Goal: Information Seeking & Learning: Learn about a topic

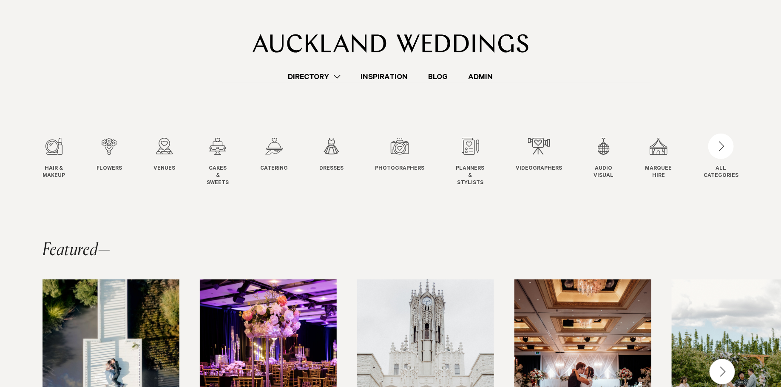
click at [484, 75] on link "Admin" at bounding box center [480, 76] width 45 height 11
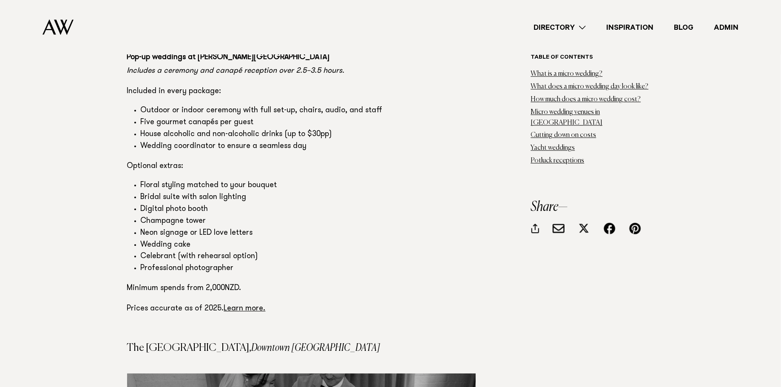
scroll to position [7223, 0]
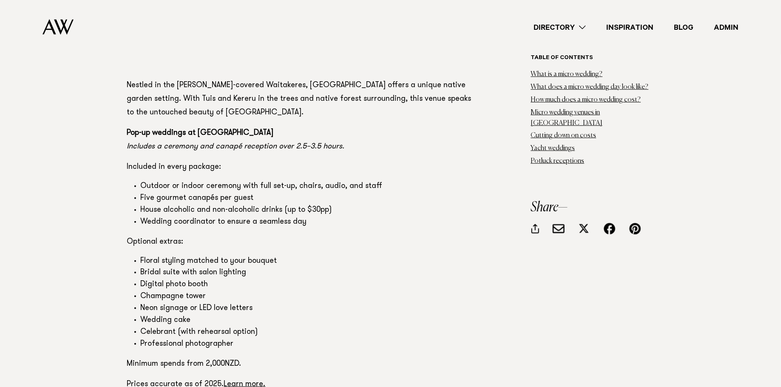
scroll to position [6528, 0]
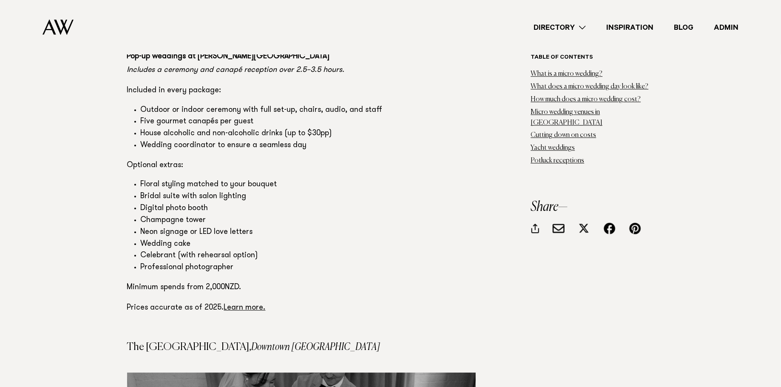
scroll to position [7280, 0]
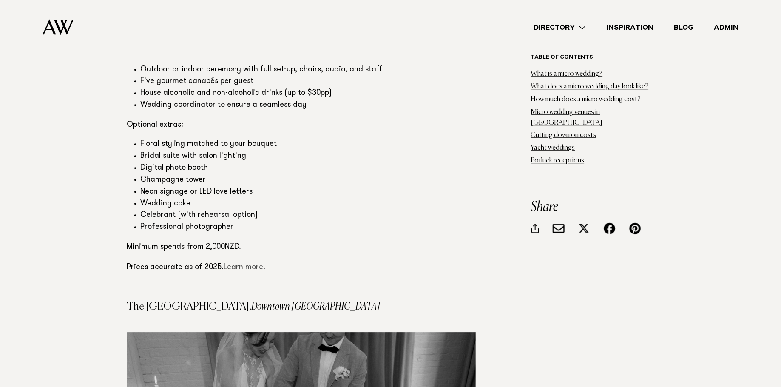
click at [243, 264] on link "Learn more." at bounding box center [245, 268] width 42 height 8
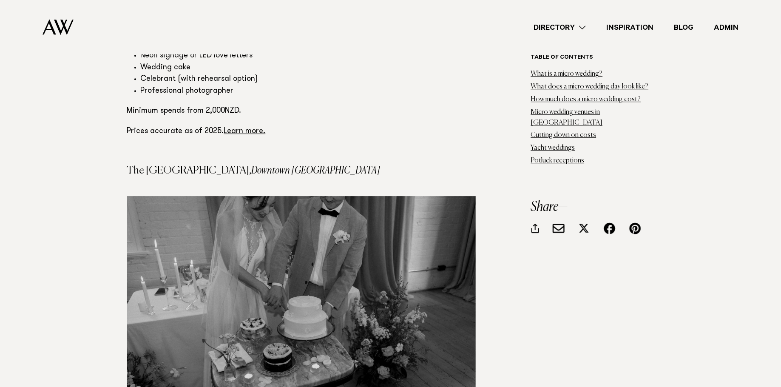
scroll to position [7418, 0]
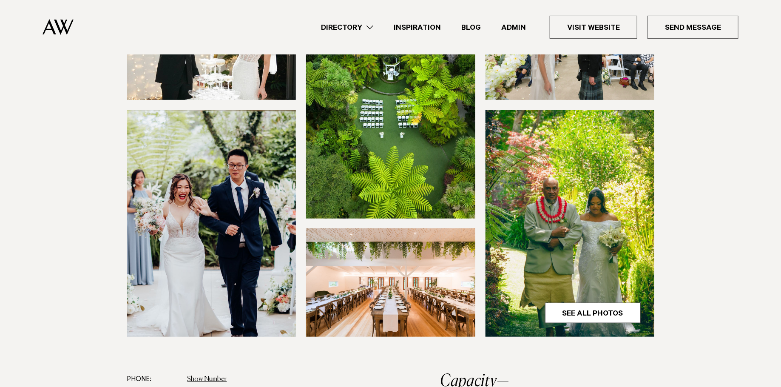
scroll to position [163, 0]
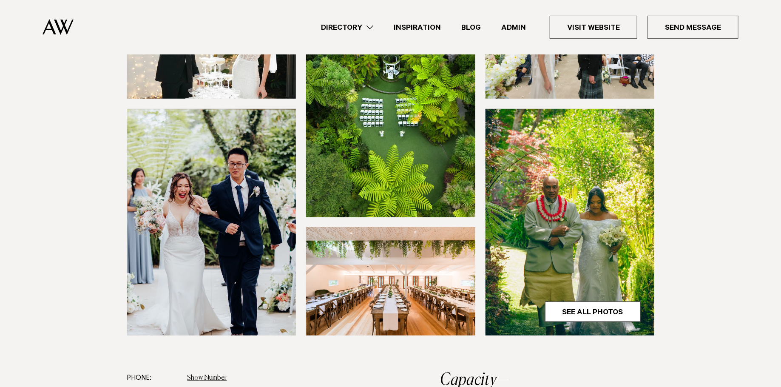
click at [386, 124] on img at bounding box center [390, 103] width 169 height 227
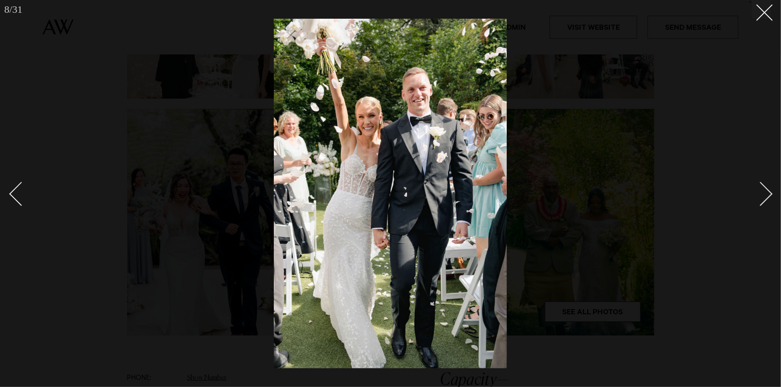
click at [49, 73] on div at bounding box center [390, 193] width 781 height 387
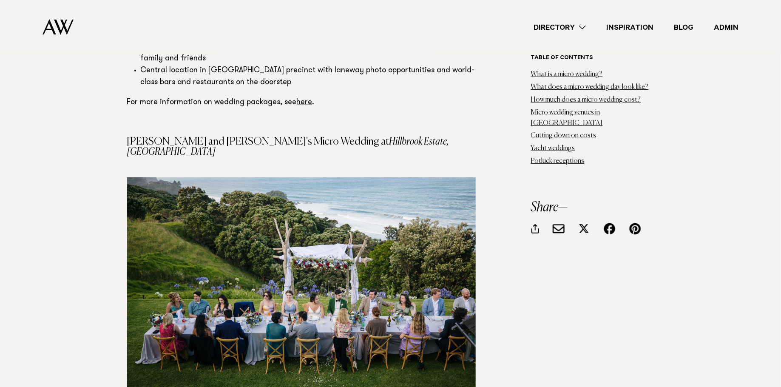
scroll to position [8202, 0]
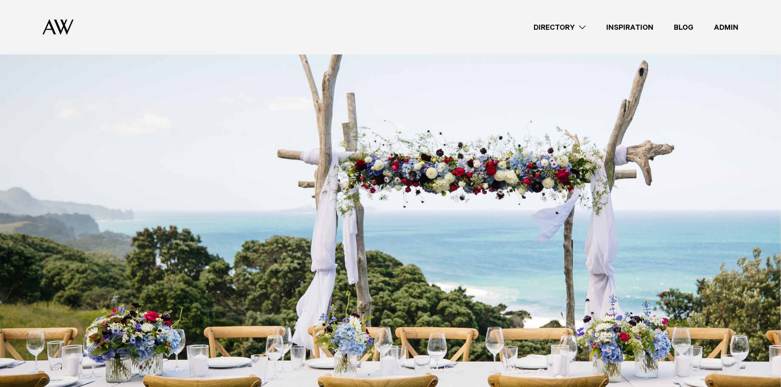
scroll to position [364, 0]
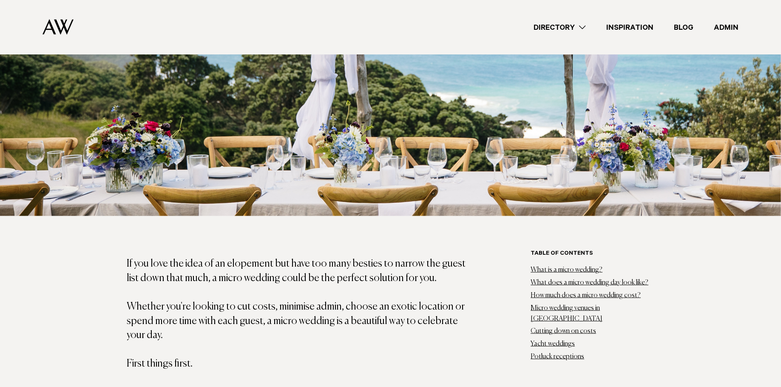
click at [315, 160] on img at bounding box center [390, 33] width 781 height 366
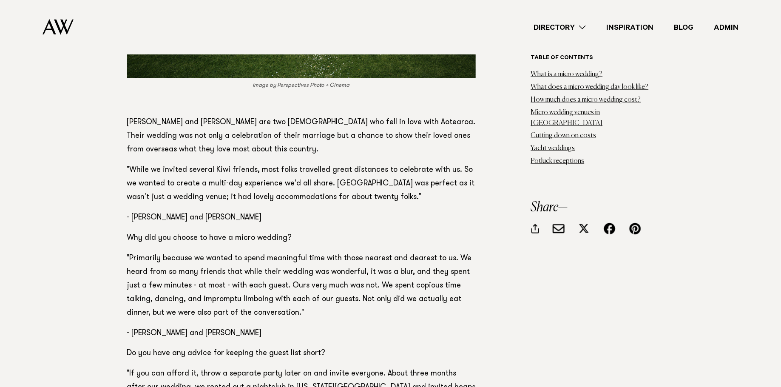
scroll to position [8297, 0]
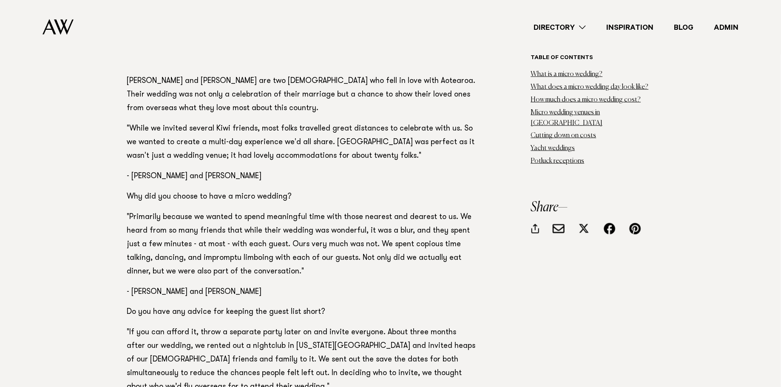
click at [735, 30] on link "Admin" at bounding box center [725, 27] width 45 height 11
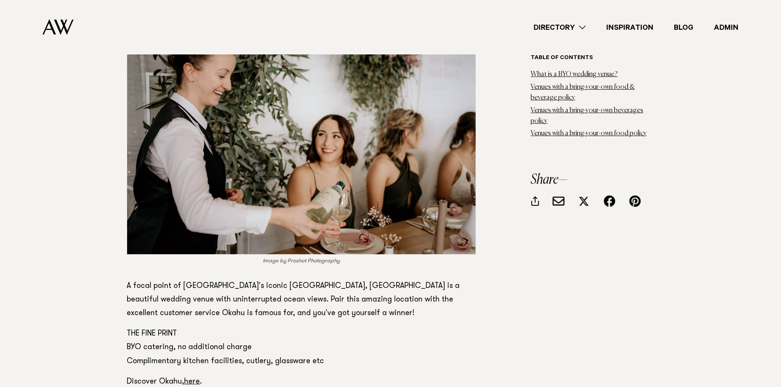
scroll to position [4763, 0]
click at [189, 377] on link "here" at bounding box center [192, 381] width 16 height 8
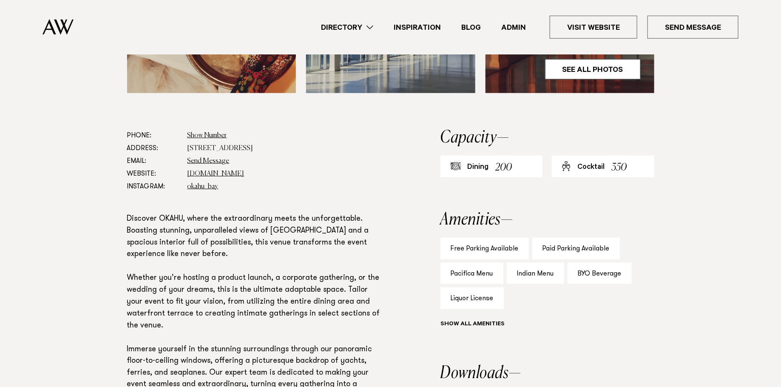
scroll to position [404, 0]
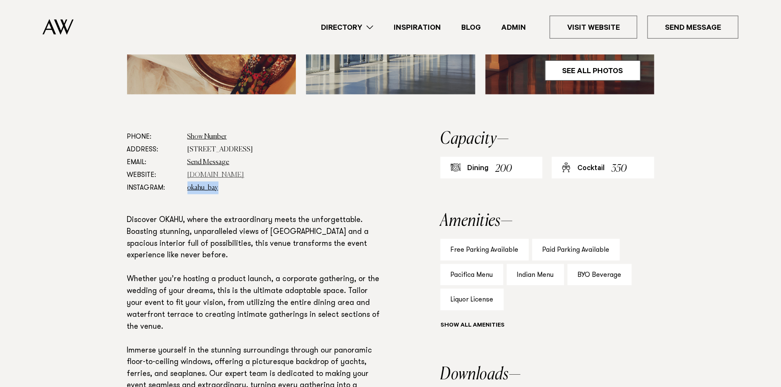
click at [204, 174] on link "www.okahubay.com" at bounding box center [215, 175] width 57 height 7
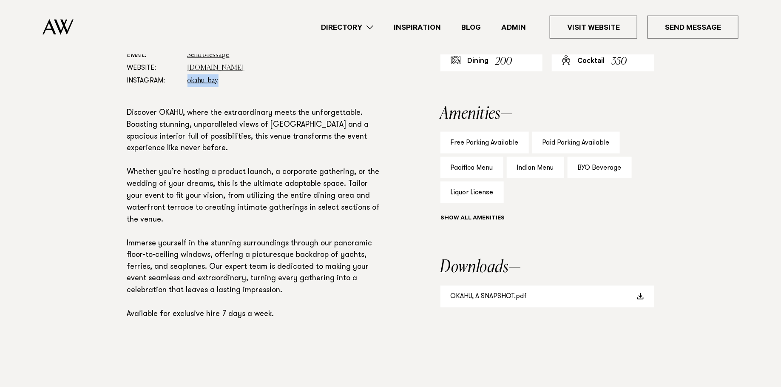
scroll to position [517, 0]
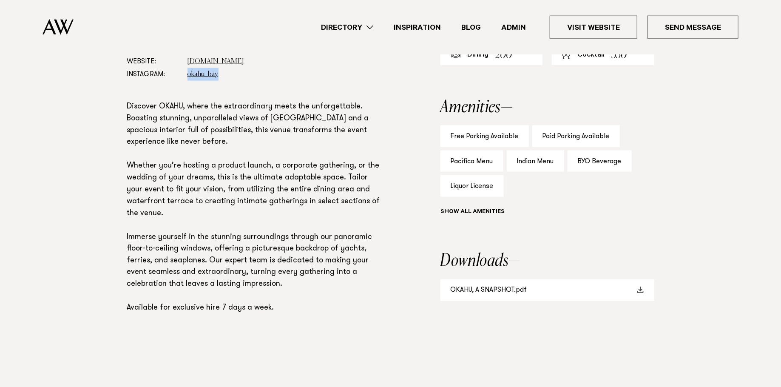
click at [507, 290] on link "OKAHU, A SNAPSHOT.pdf" at bounding box center [547, 290] width 214 height 22
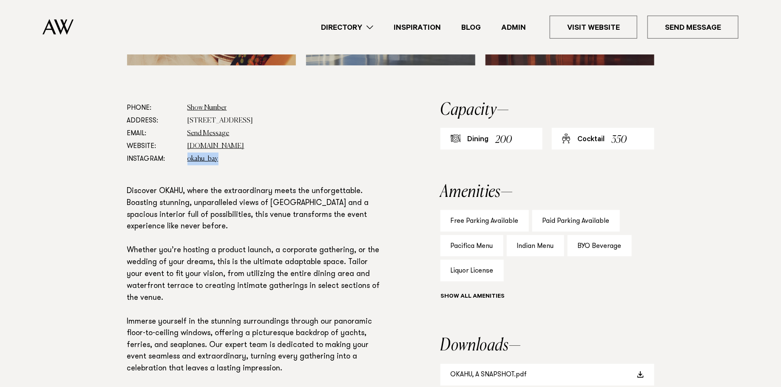
scroll to position [380, 0]
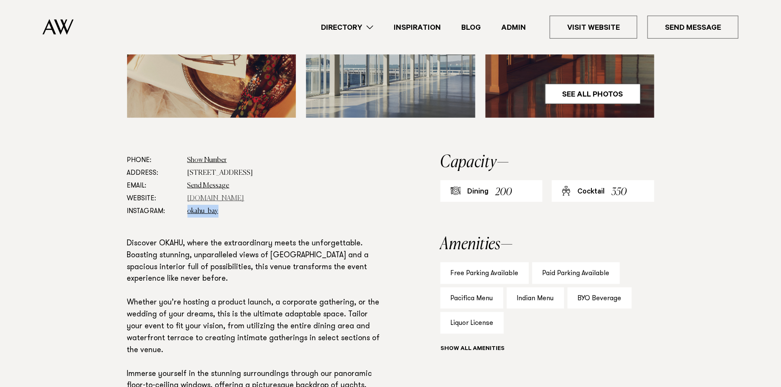
click at [223, 198] on link "www.okahubay.com" at bounding box center [215, 198] width 57 height 7
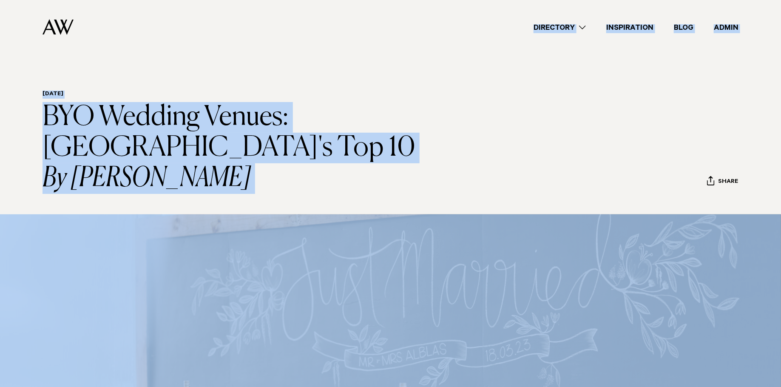
drag, startPoint x: 156, startPoint y: 24, endPoint x: 168, endPoint y: -78, distance: 102.8
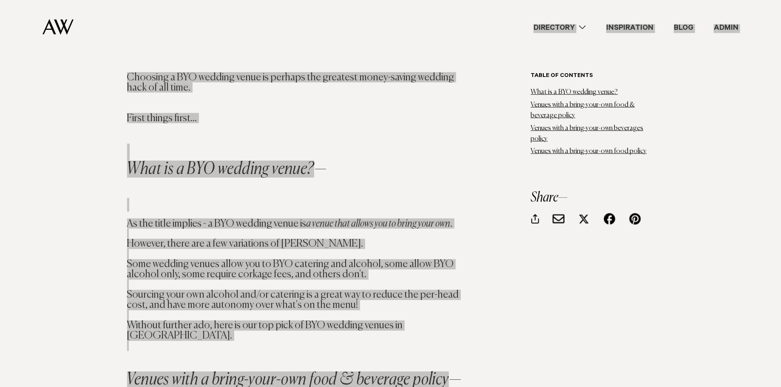
scroll to position [460, 0]
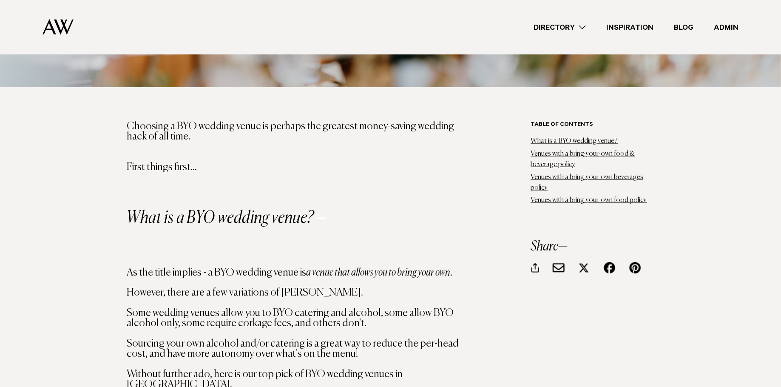
scroll to position [464, 0]
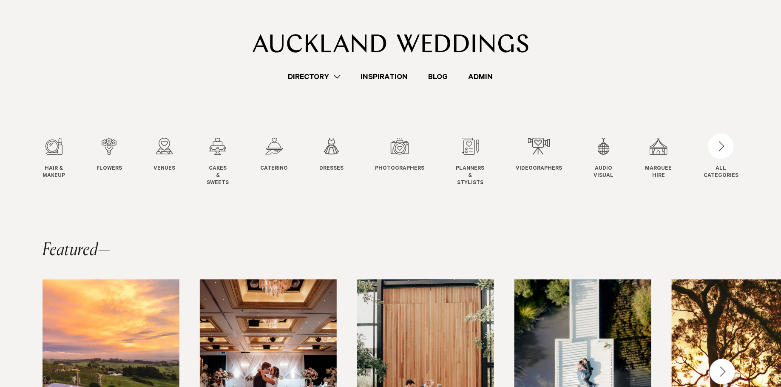
click at [472, 80] on link "Admin" at bounding box center [480, 76] width 45 height 11
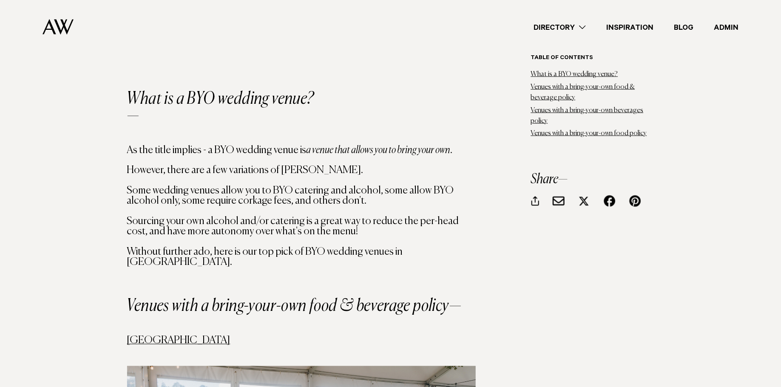
scroll to position [574, 0]
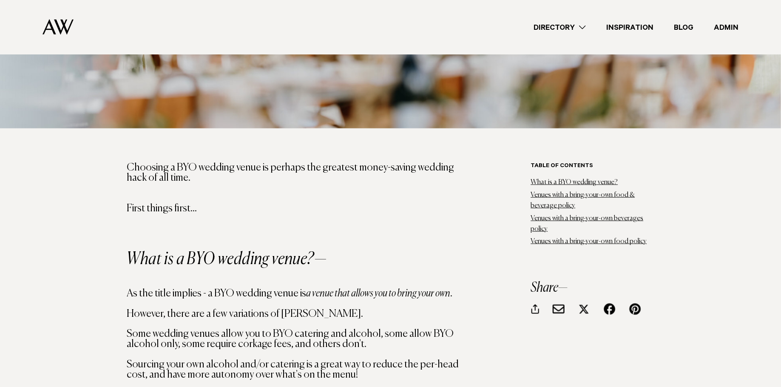
scroll to position [332, 0]
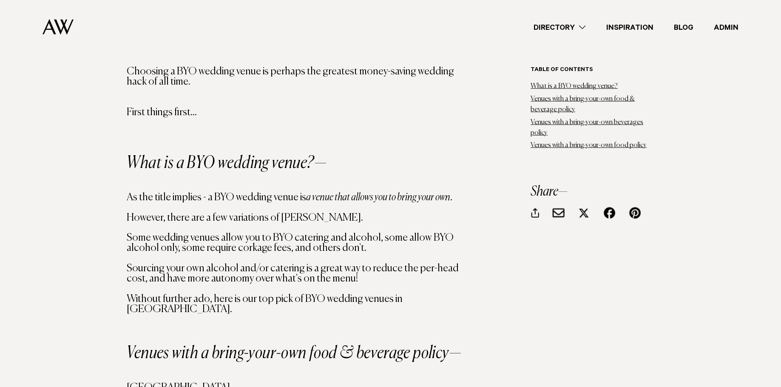
scroll to position [550, 0]
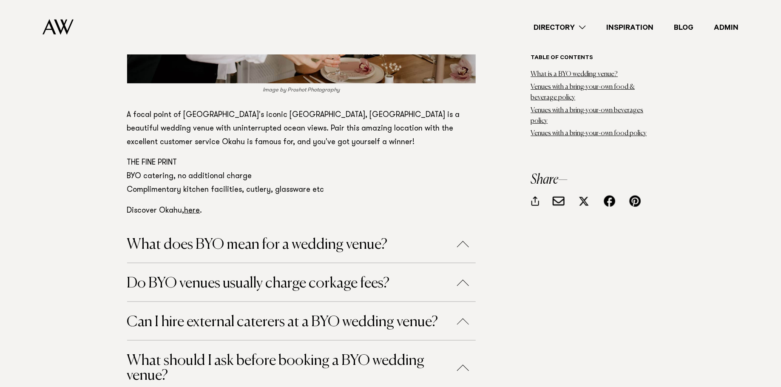
scroll to position [4925, 0]
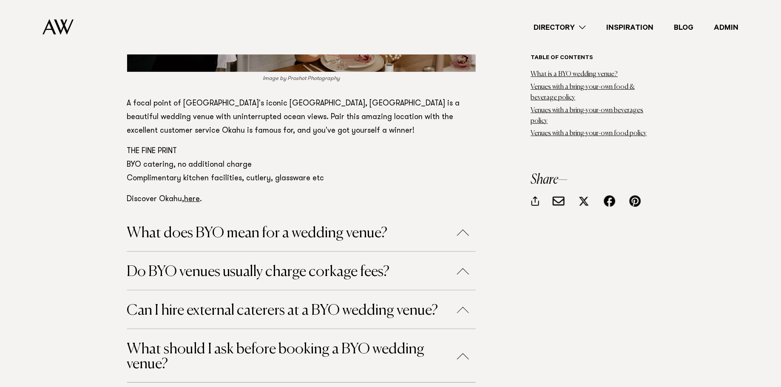
click at [302, 226] on button "What does BYO mean for a wedding venue?" at bounding box center [301, 233] width 349 height 15
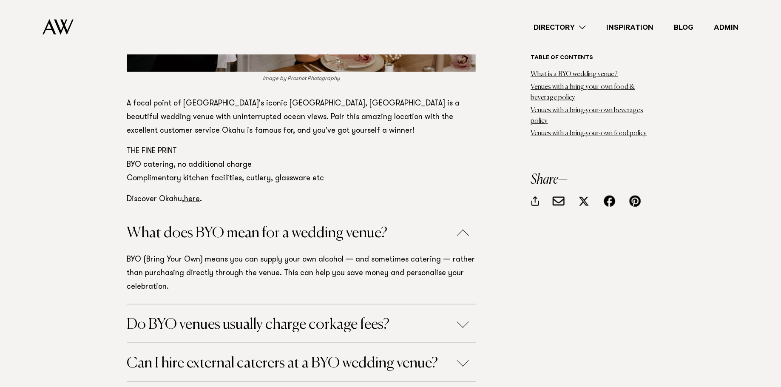
click at [381, 226] on button "What does BYO mean for a wedding venue?" at bounding box center [301, 233] width 349 height 15
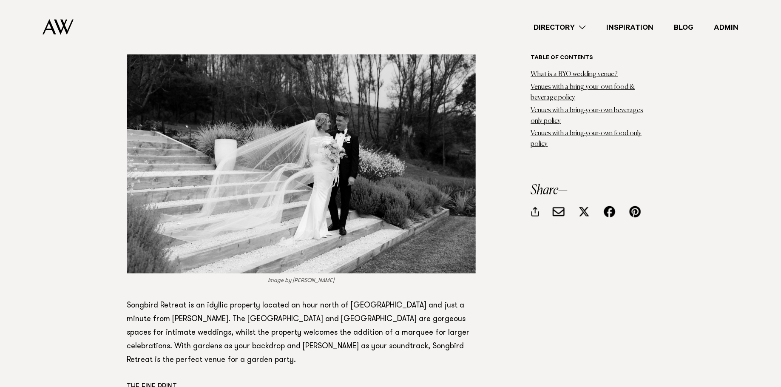
scroll to position [1792, 0]
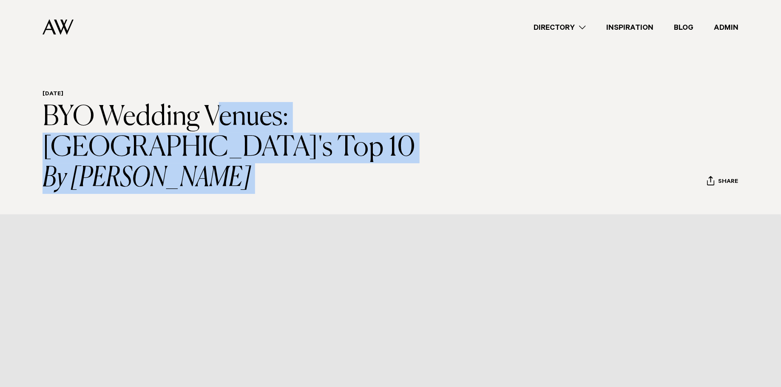
drag, startPoint x: 203, startPoint y: 337, endPoint x: 49, endPoint y: 117, distance: 268.3
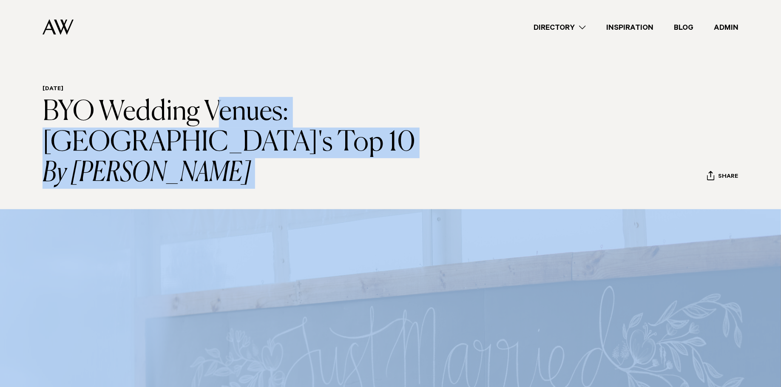
copy article "BYO Wedding Venues: Auckland's Top 10 By Avya Trotter-Hlavac Share Copy Link Em…"
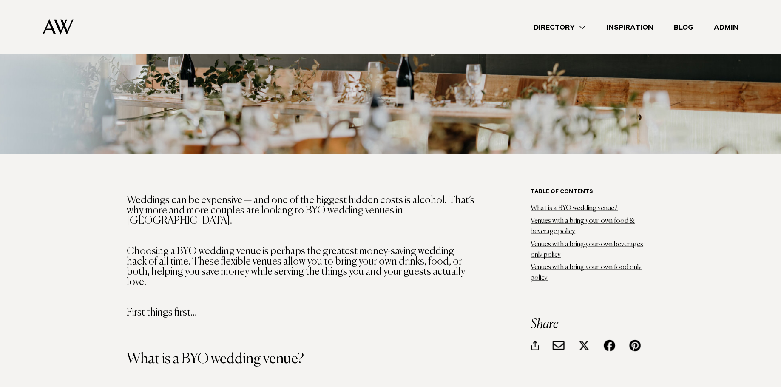
scroll to position [426, 0]
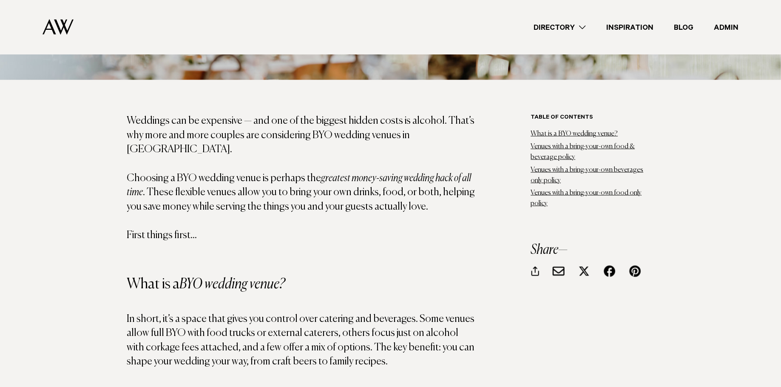
scroll to position [502, 0]
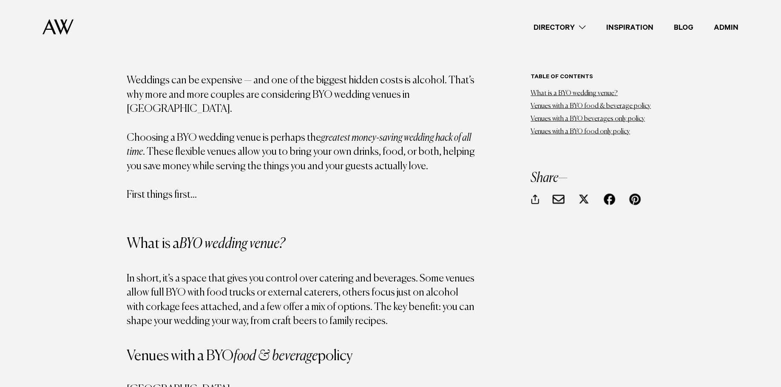
scroll to position [540, 0]
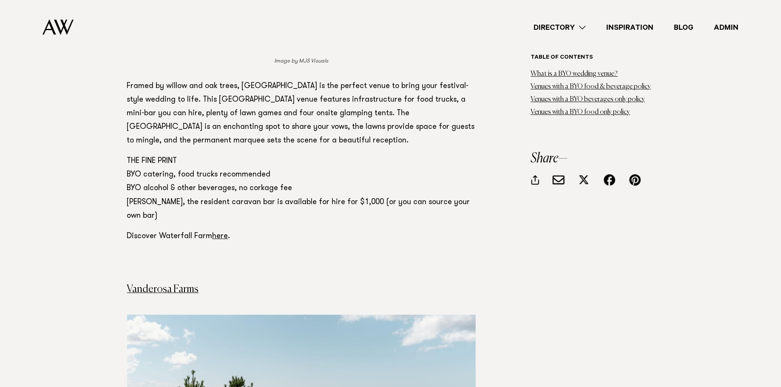
scroll to position [1213, 0]
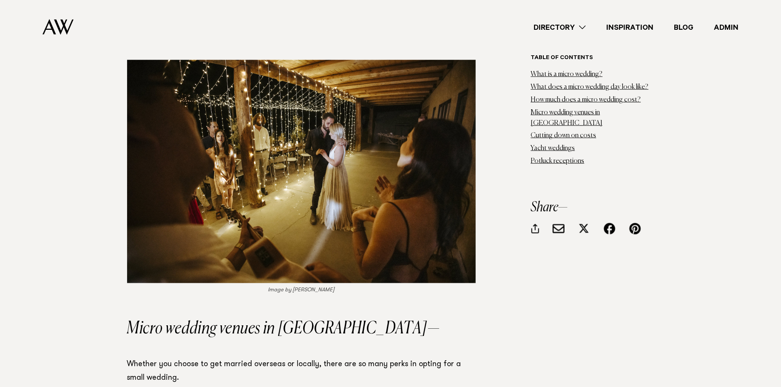
scroll to position [2034, 0]
